Goal: Download file/media

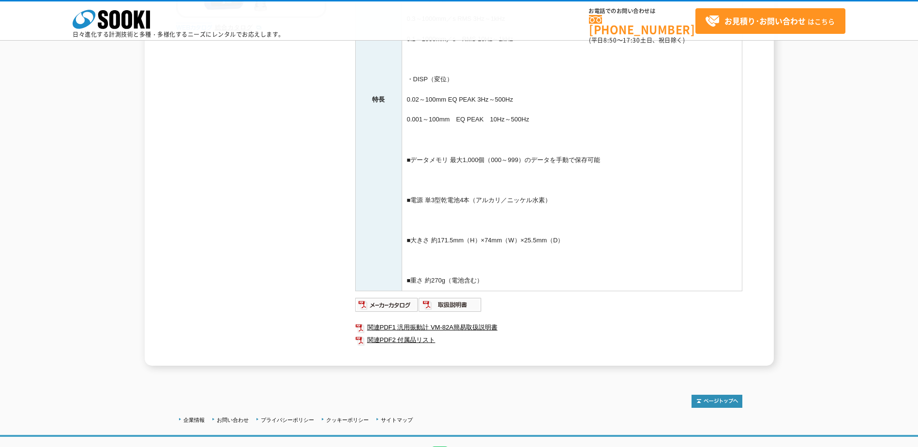
scroll to position [339, 0]
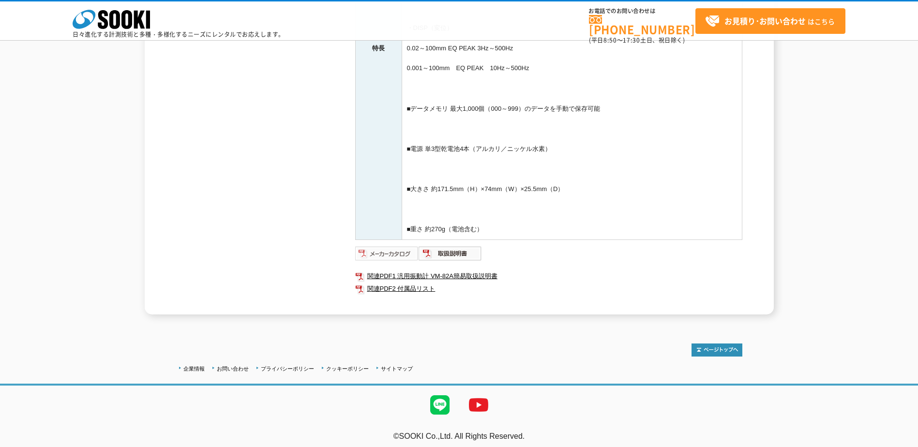
click at [379, 253] on img at bounding box center [386, 253] width 63 height 15
click at [415, 291] on link "関連PDF2 付属品リスト" at bounding box center [548, 289] width 387 height 13
click at [408, 273] on link "関連PDF1 汎用振動計 VM-82A簡易取扱説明書" at bounding box center [548, 276] width 387 height 13
click at [433, 252] on img at bounding box center [449, 253] width 63 height 15
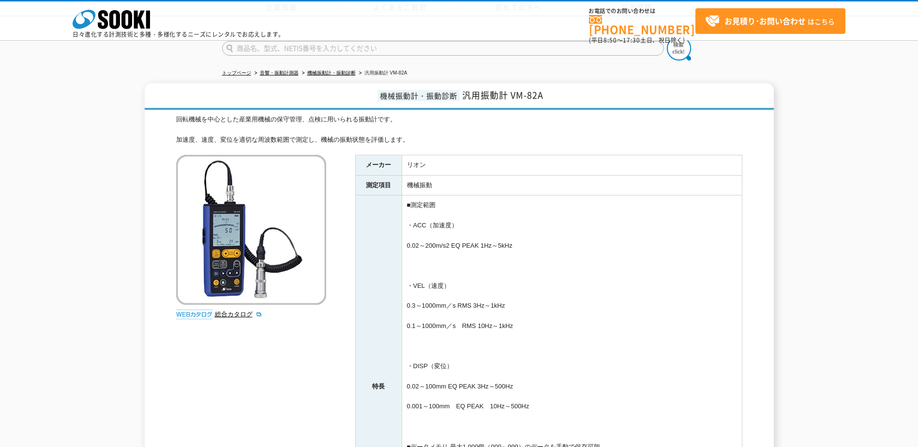
scroll to position [0, 0]
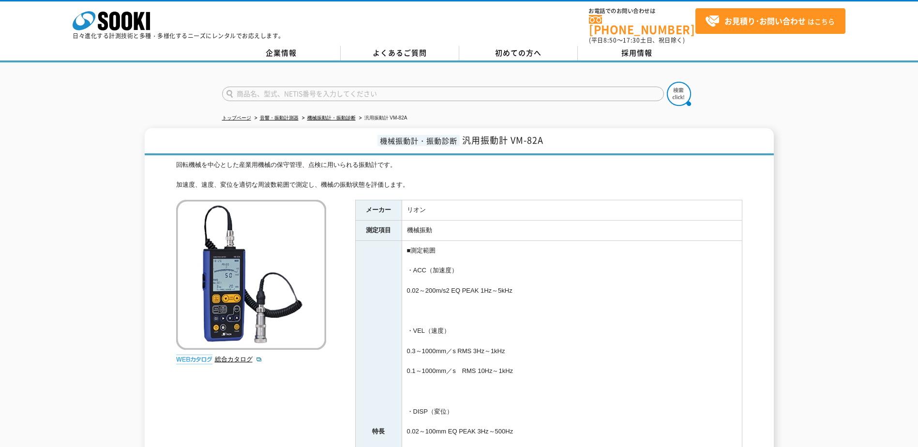
click at [323, 88] on input "text" at bounding box center [443, 94] width 442 height 15
type input "MK-21"
click at [675, 86] on img at bounding box center [679, 94] width 24 height 24
